Goal: Feedback & Contribution: Leave review/rating

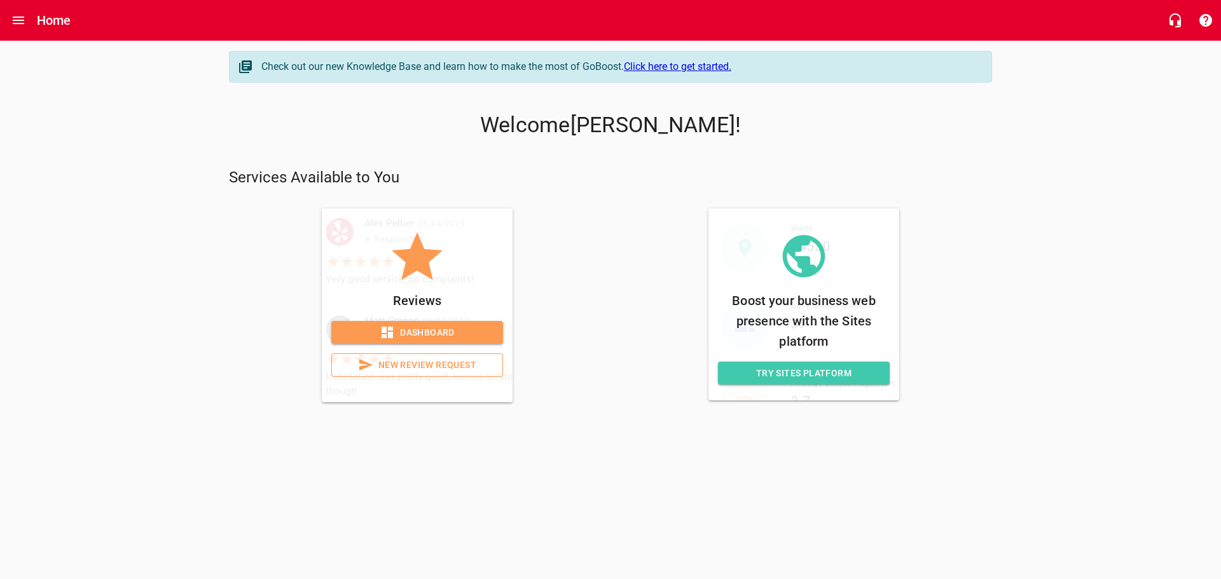
click at [380, 368] on span "New Review Request" at bounding box center [417, 365] width 150 height 16
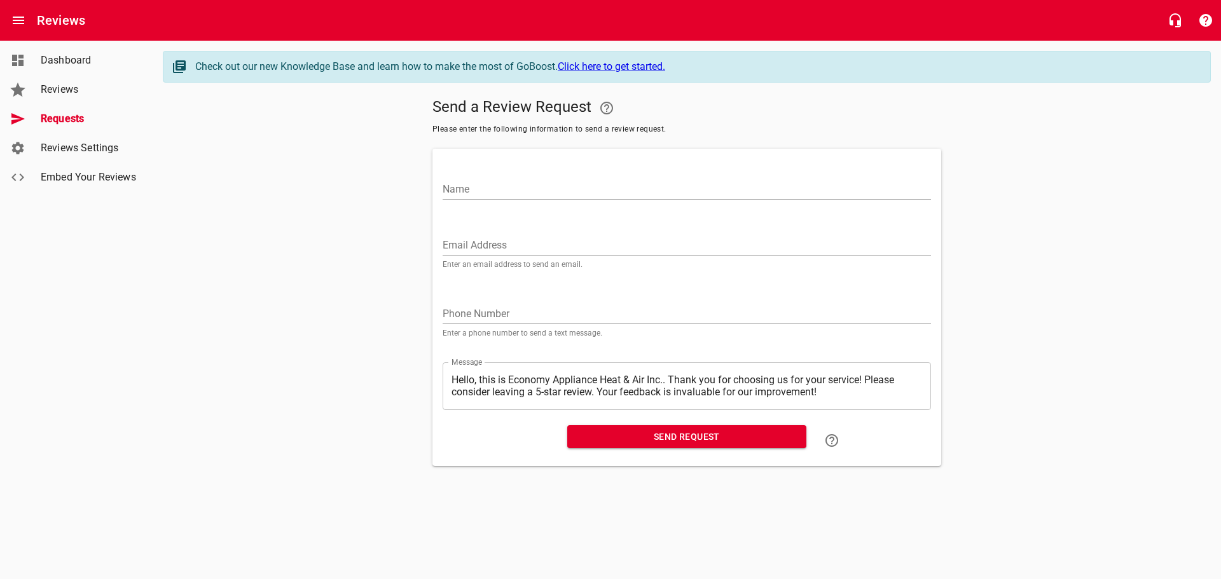
click at [477, 193] on input "Name" at bounding box center [687, 189] width 488 height 20
paste input "Gulf Coast Electric"
type input "Gulf Coast Electric"
click at [481, 250] on input "Email Address" at bounding box center [687, 245] width 488 height 20
paste input "[EMAIL_ADDRESS][DOMAIN_NAME]"
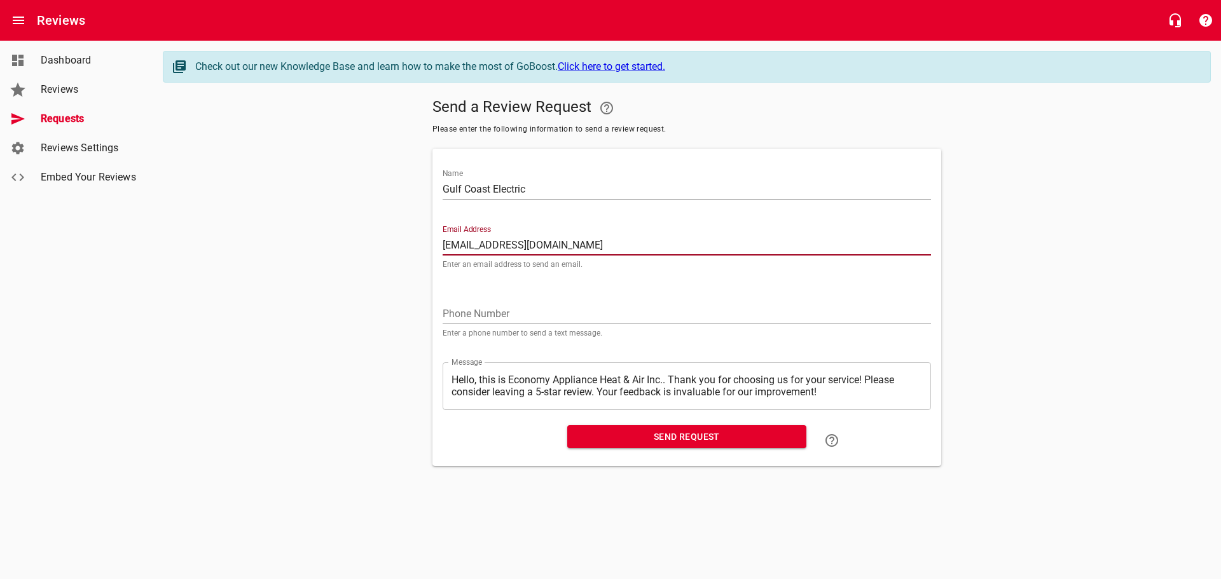
type input "[EMAIL_ADDRESS][DOMAIN_NAME]"
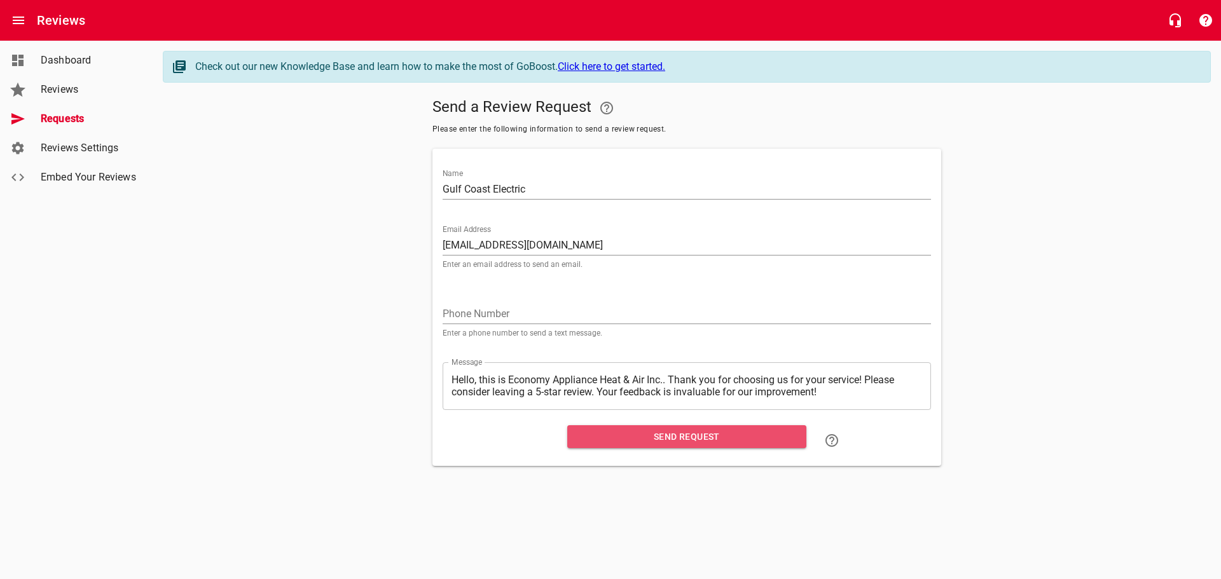
click at [618, 439] on span "Send Request" at bounding box center [686, 437] width 219 height 16
